Goal: Feedback & Contribution: Contribute content

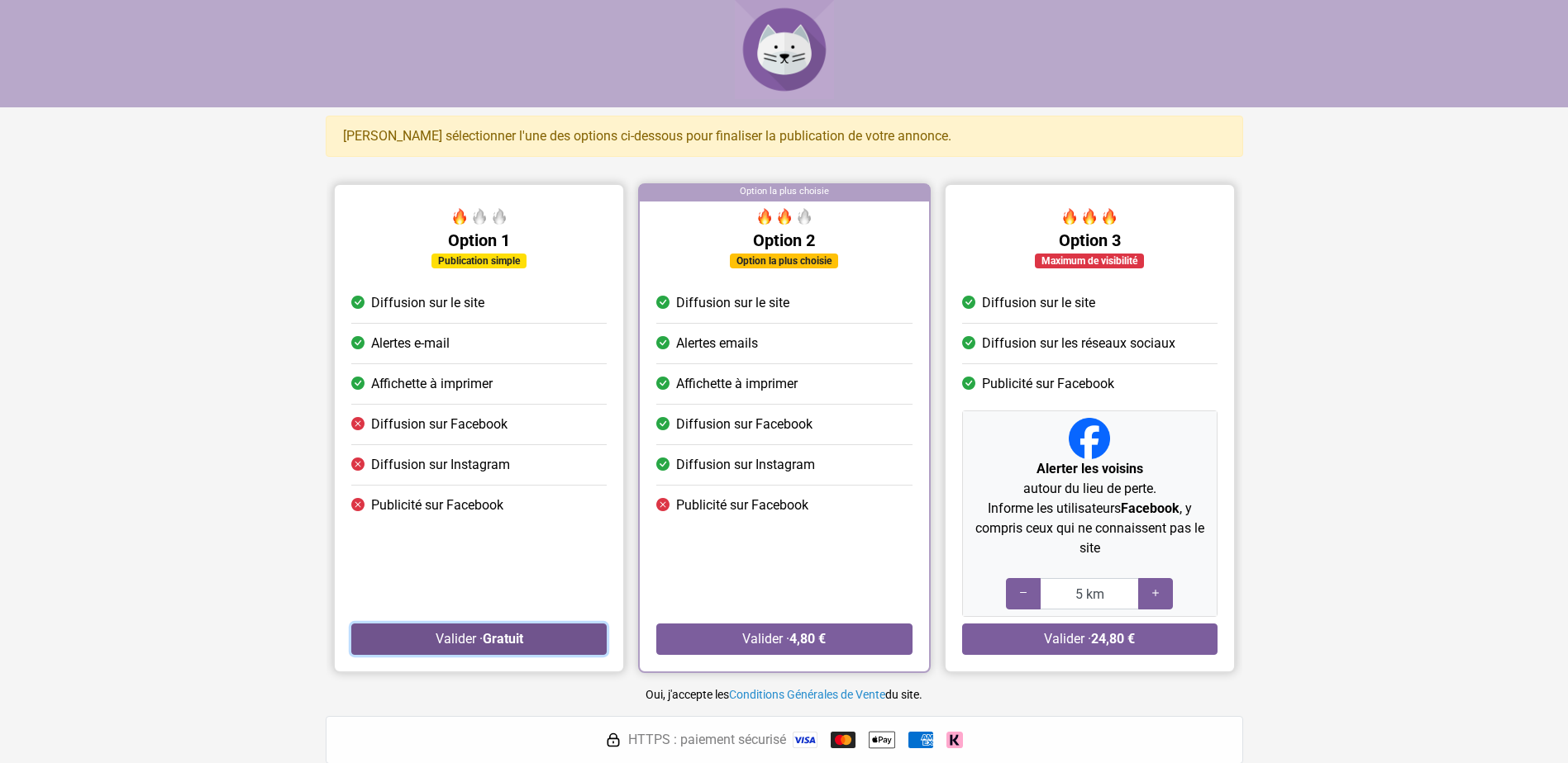
click at [443, 630] on button "Valider · Gratuit" at bounding box center [479, 639] width 256 height 31
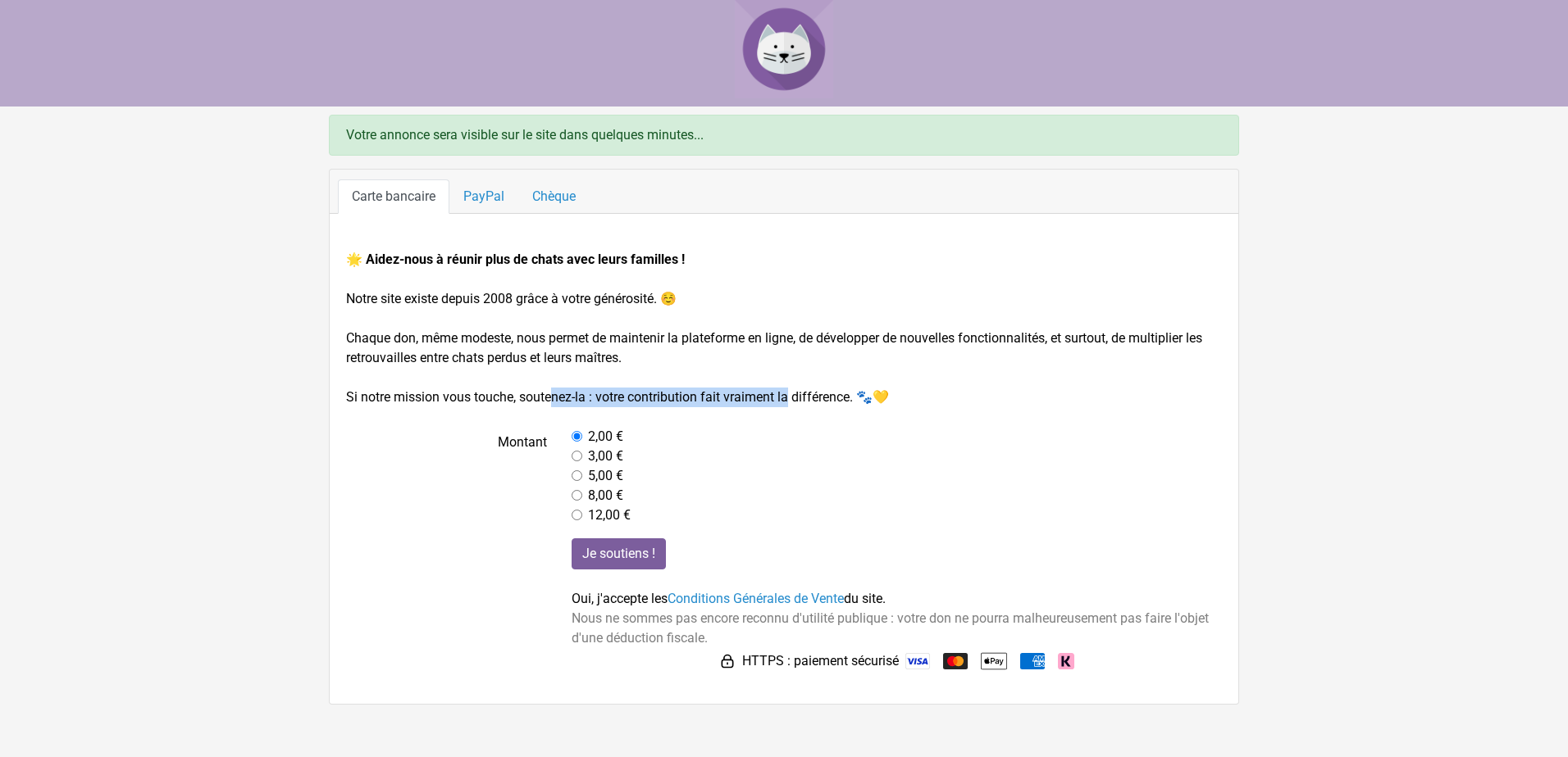
drag, startPoint x: 428, startPoint y: 396, endPoint x: 680, endPoint y: 407, distance: 252.2
click at [680, 407] on form "🌟 Aidez-nous à réunir plus de chats avec leurs familles ! Notre site existe dep…" at bounding box center [784, 462] width 876 height 425
click at [610, 553] on input "Je soutiens !" at bounding box center [618, 553] width 94 height 31
